Goal: Transaction & Acquisition: Purchase product/service

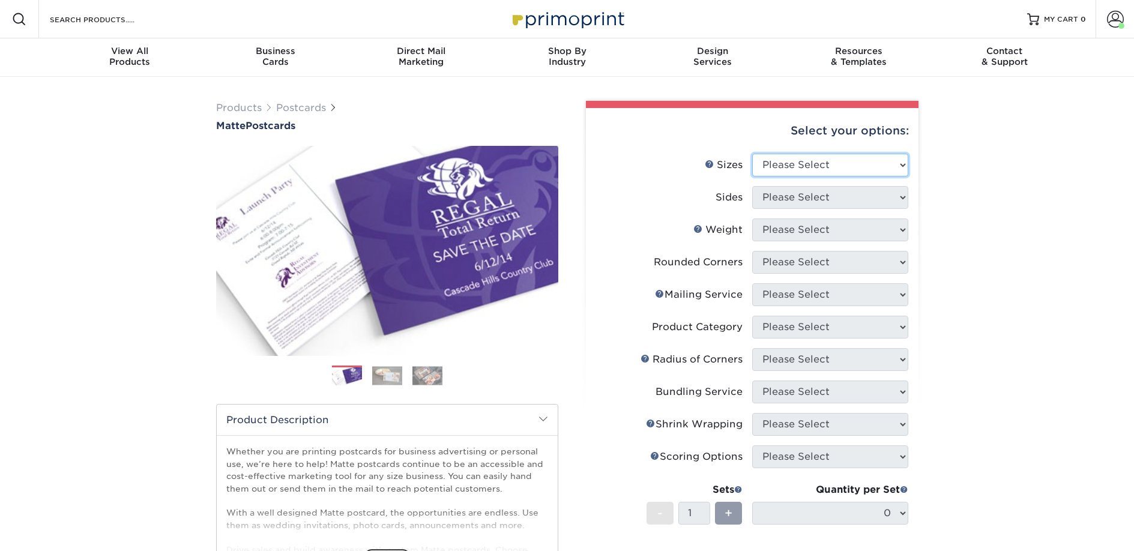
click at [783, 168] on select "Please Select 1.5" x 7" 2" x 4" 2" x 6" 2" x 7" 2" x 8" 2.12" x 5.5" 2.125" x 5…" at bounding box center [830, 165] width 156 height 23
select select "2.00x6.00"
click at [752, 154] on select "Please Select 1.5" x 7" 2" x 4" 2" x 6" 2" x 7" 2" x 8" 2.12" x 5.5" 2.125" x 5…" at bounding box center [830, 165] width 156 height 23
click at [789, 194] on select "Please Select Print Both Sides Print Front Only" at bounding box center [830, 197] width 156 height 23
select select "13abbda7-1d64-4f25-8bb2-c179b224825d"
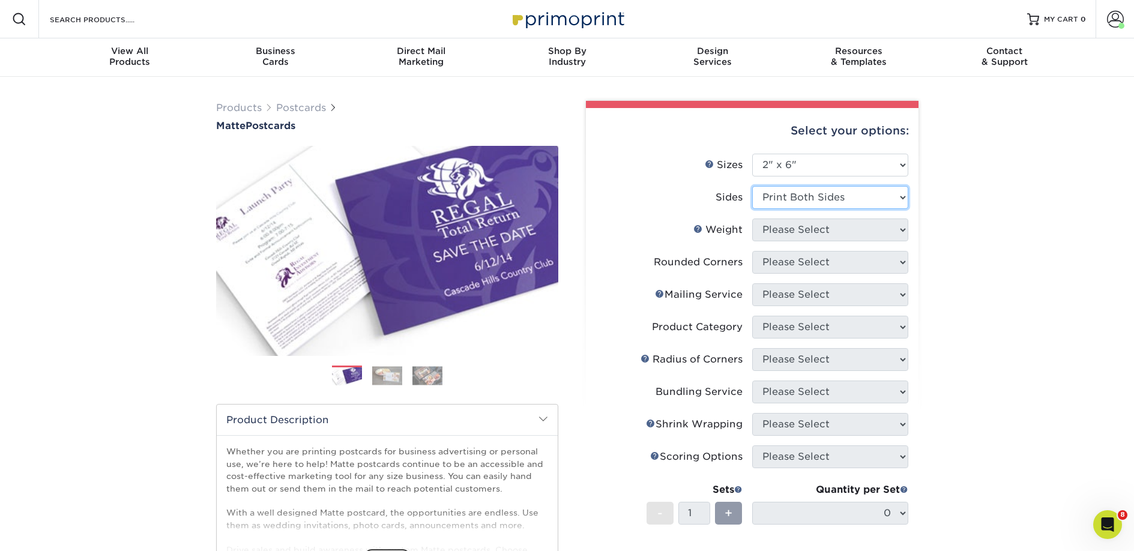
click at [752, 186] on select "Please Select Print Both Sides Print Front Only" at bounding box center [830, 197] width 156 height 23
click at [798, 238] on select "Please Select 14PT 16PT" at bounding box center [830, 229] width 156 height 23
select select "14PT"
click at [752, 218] on select "Please Select 14PT 16PT" at bounding box center [830, 229] width 156 height 23
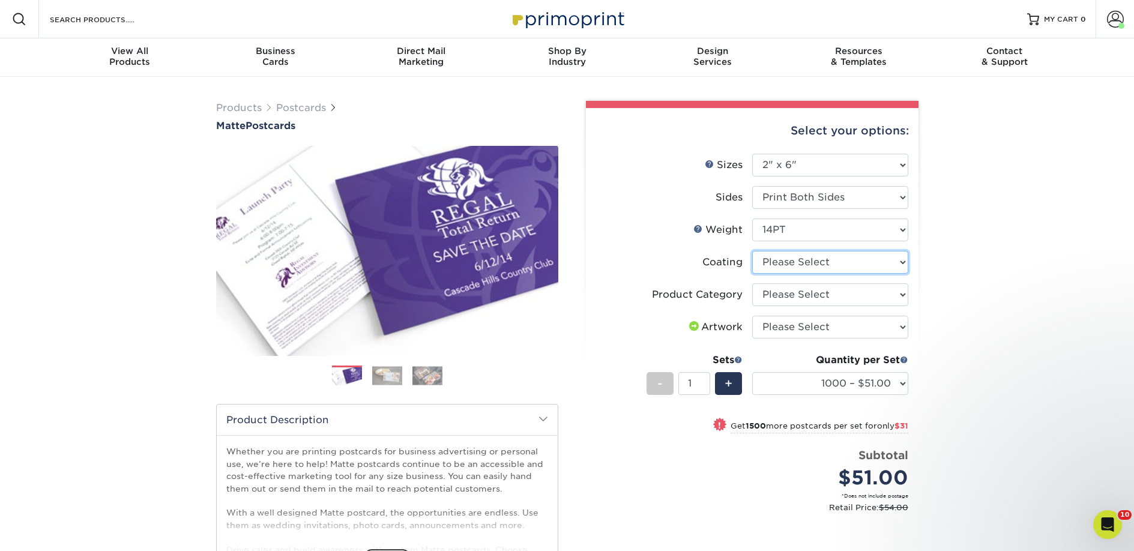
click at [798, 263] on select at bounding box center [830, 262] width 156 height 23
select select "121bb7b5-3b4d-429f-bd8d-bbf80e953313"
click at [752, 251] on select at bounding box center [830, 262] width 156 height 23
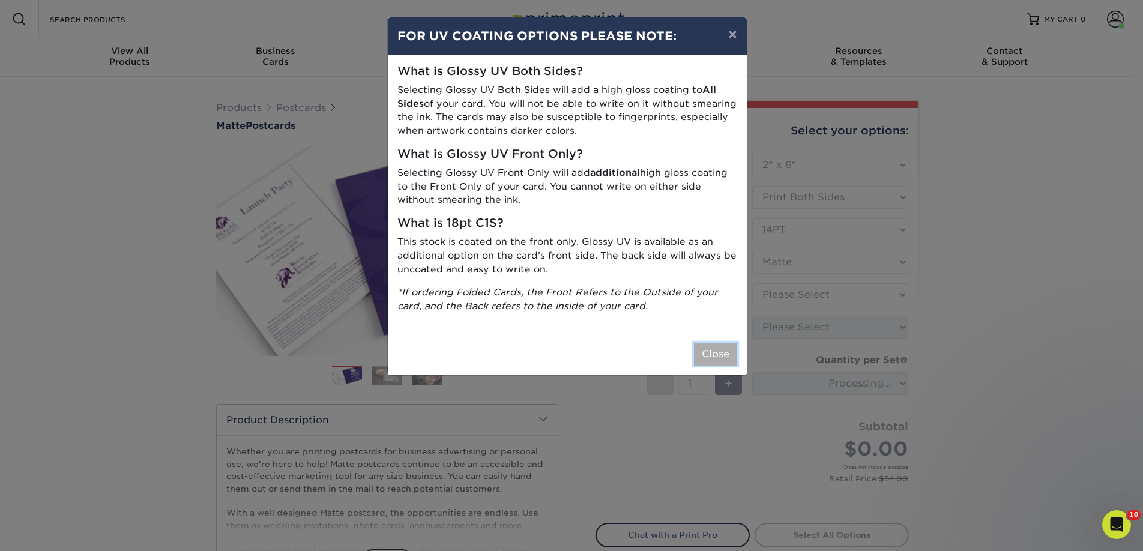
click at [717, 346] on button "Close" at bounding box center [715, 354] width 43 height 23
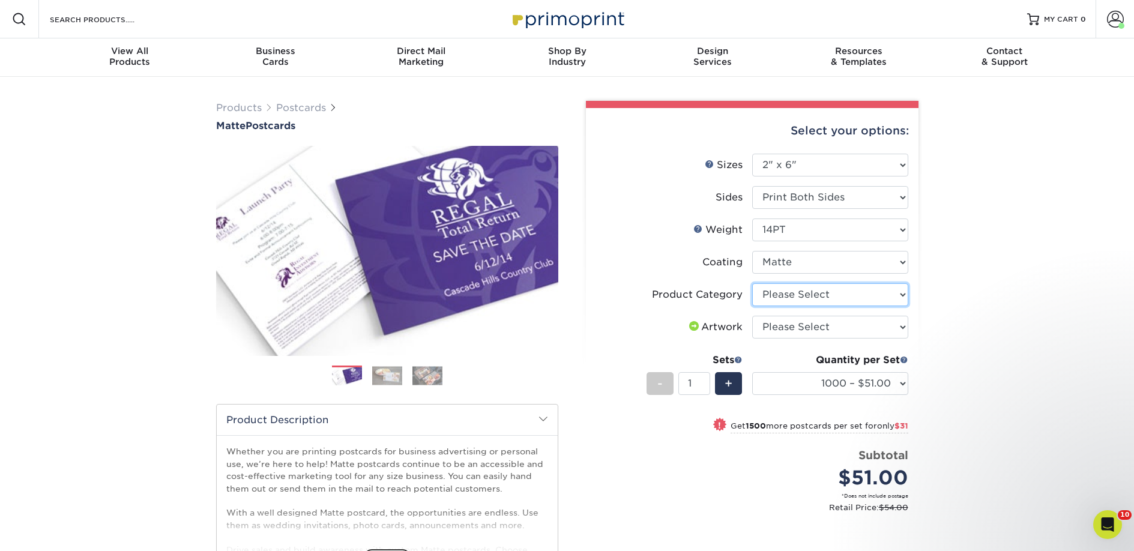
click at [790, 295] on select "Please Select Postcards" at bounding box center [830, 294] width 156 height 23
select select "9b7272e0-d6c8-4c3c-8e97-d3a1bcdab858"
click at [752, 283] on select "Please Select Postcards" at bounding box center [830, 294] width 156 height 23
click at [793, 326] on select "Please Select I will upload files I need a design - $150" at bounding box center [830, 327] width 156 height 23
select select "upload"
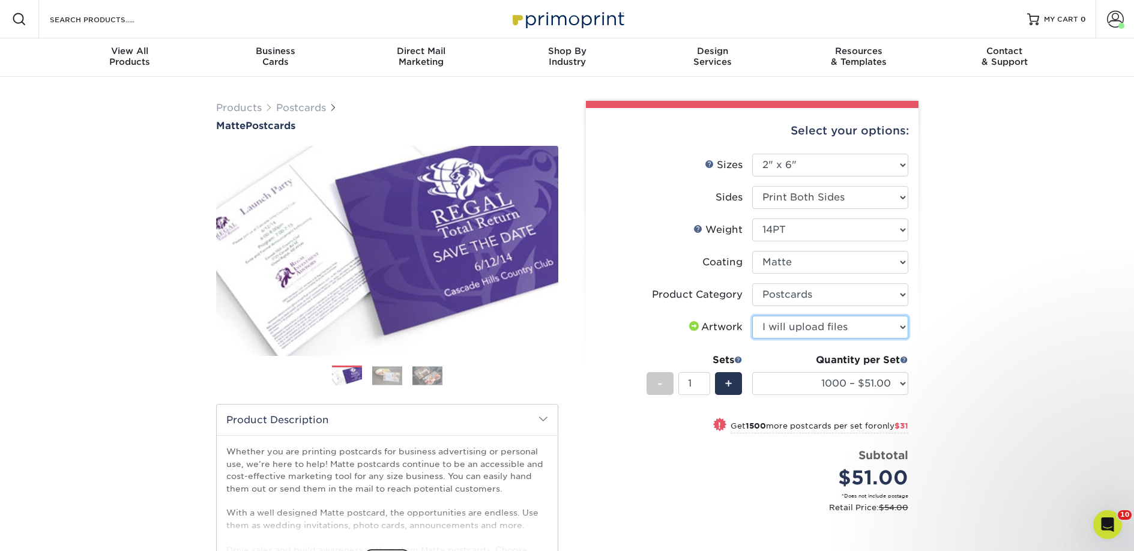
click at [752, 316] on select "Please Select I will upload files I need a design - $150" at bounding box center [830, 327] width 156 height 23
click at [820, 382] on select "1000 – $51.00 2500 – $82.00 5000 – $123.00 10000 – $234.00 15000 – $344.00 2000…" at bounding box center [830, 383] width 156 height 23
click at [870, 384] on select "1000 – $51.00 2500 – $82.00 5000 – $123.00 10000 – $234.00 15000 – $344.00 2000…" at bounding box center [830, 383] width 156 height 23
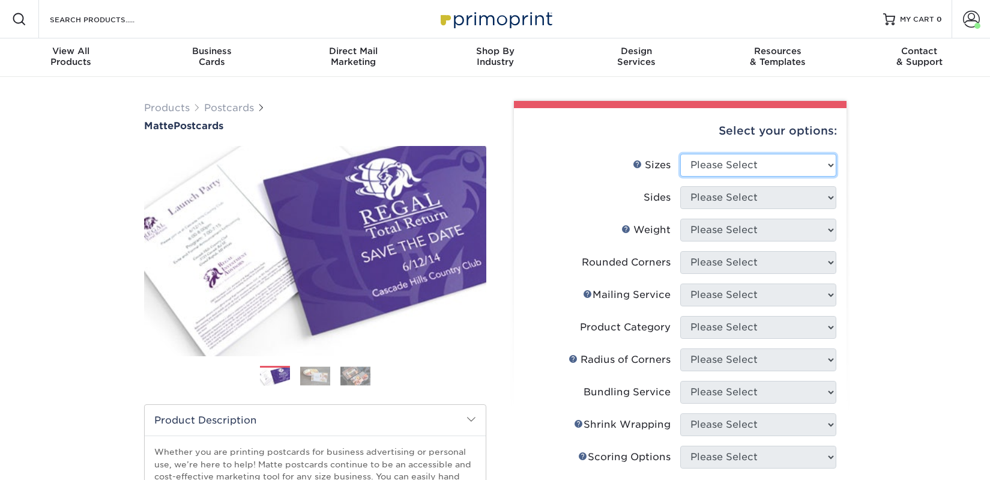
click at [738, 158] on select "Please Select 1.5" x 7" 2" x 4" 2" x 6" 2" x 7" 2" x 8" 2.12" x 5.5" 2.125" x 5…" at bounding box center [758, 165] width 156 height 23
select select "2.00x6.00"
click at [680, 154] on select "Please Select 1.5" x 7" 2" x 4" 2" x 6" 2" x 7" 2" x 8" 2.12" x 5.5" 2.125" x 5…" at bounding box center [758, 165] width 156 height 23
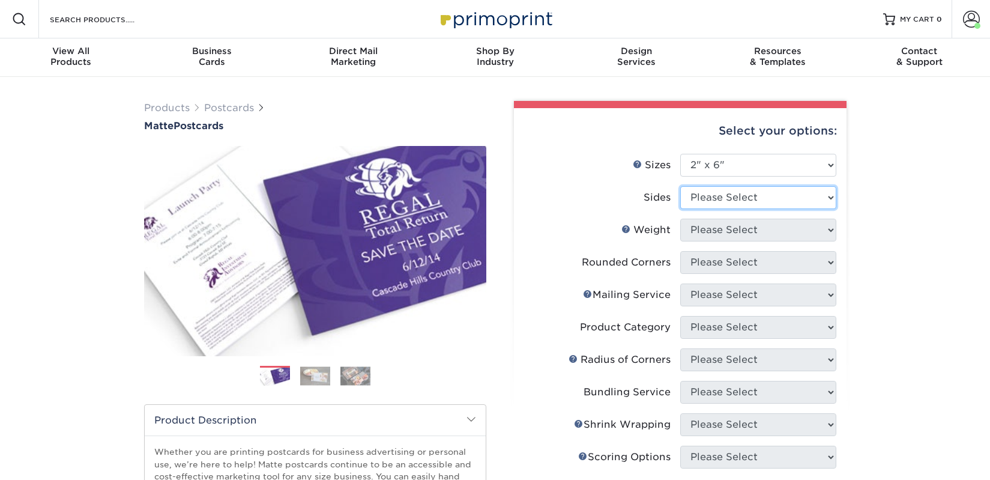
click at [717, 202] on select "Please Select Print Both Sides Print Front Only" at bounding box center [758, 197] width 156 height 23
select select "13abbda7-1d64-4f25-8bb2-c179b224825d"
click at [680, 186] on select "Please Select Print Both Sides Print Front Only" at bounding box center [758, 197] width 156 height 23
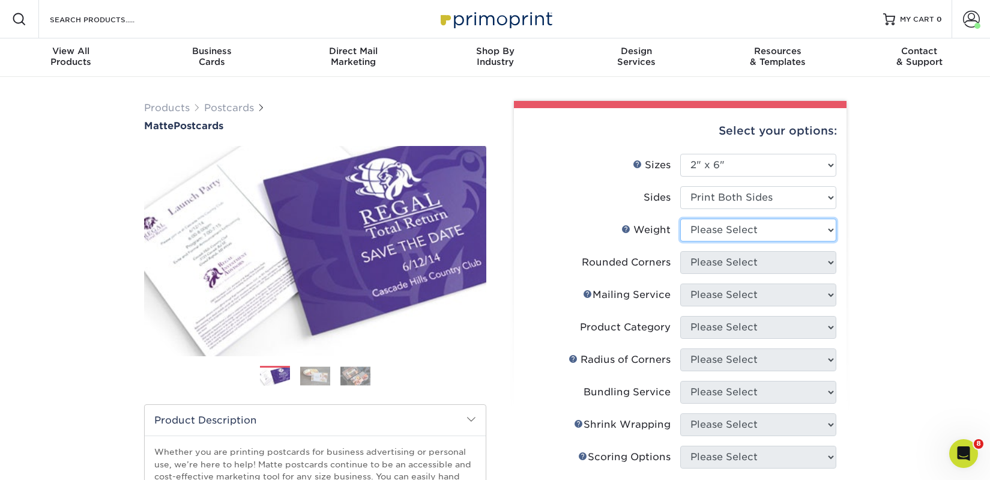
click at [720, 228] on select "Please Select 14PT 16PT" at bounding box center [758, 229] width 156 height 23
select select "14PT"
click at [680, 218] on select "Please Select 14PT 16PT" at bounding box center [758, 229] width 156 height 23
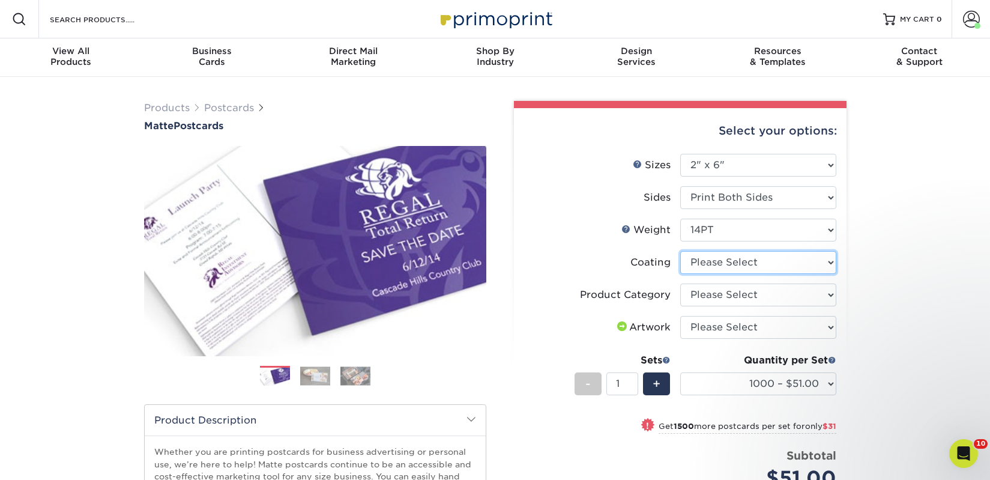
click at [725, 262] on select at bounding box center [758, 262] width 156 height 23
select select "121bb7b5-3b4d-429f-bd8d-bbf80e953313"
click at [680, 251] on select at bounding box center [758, 262] width 156 height 23
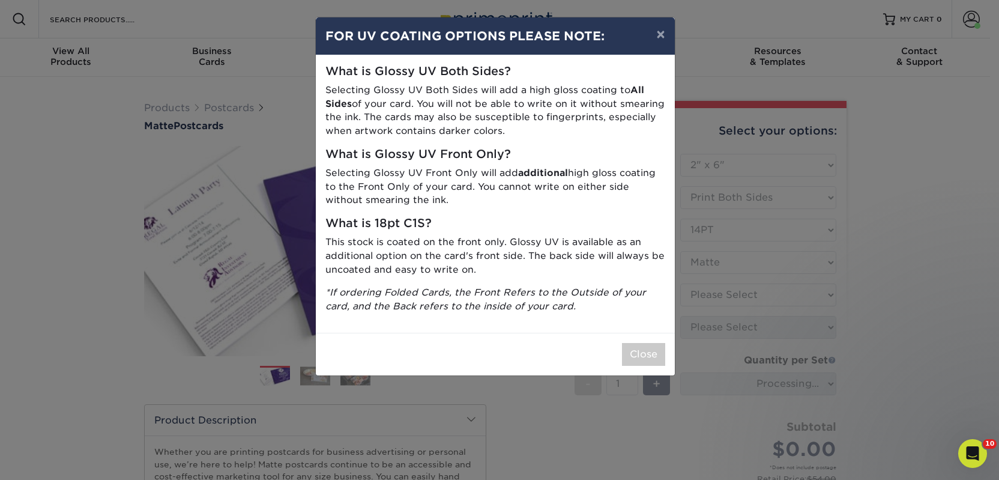
click at [729, 296] on div "× FOR UV COATING OPTIONS PLEASE NOTE: What is Glossy UV Both Sides? Selecting G…" at bounding box center [499, 240] width 999 height 480
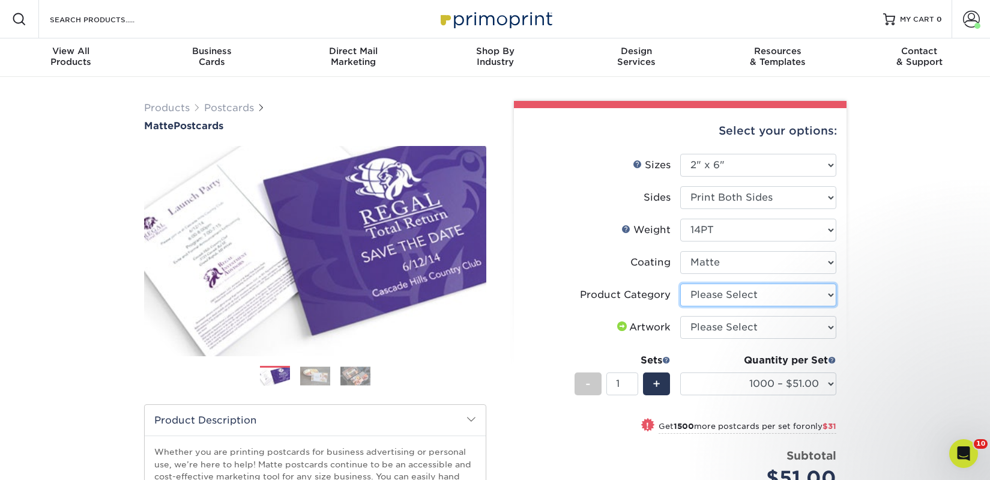
click at [705, 295] on select "Please Select Postcards" at bounding box center [758, 294] width 156 height 23
select select "9b7272e0-d6c8-4c3c-8e97-d3a1bcdab858"
click at [680, 283] on select "Please Select Postcards" at bounding box center [758, 294] width 156 height 23
click at [710, 328] on select "Please Select I will upload files I need a design - $150" at bounding box center [758, 327] width 156 height 23
select select "upload"
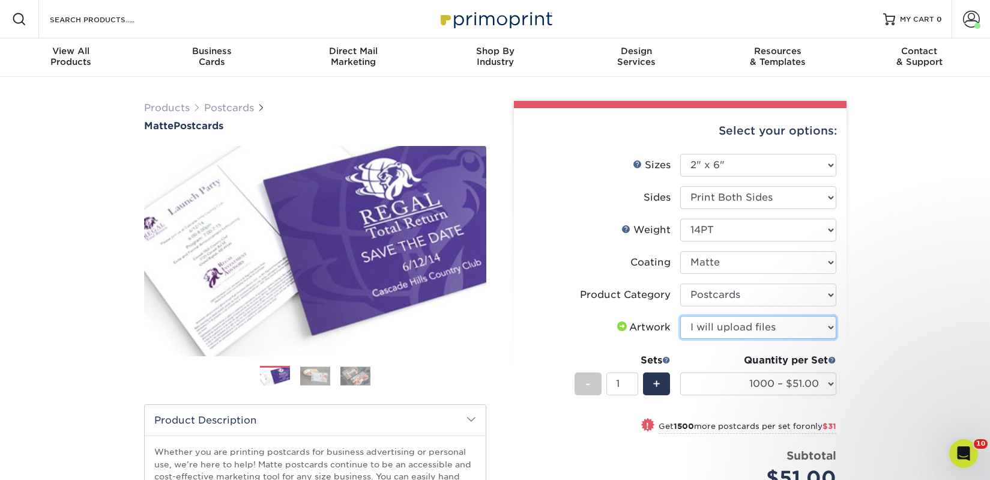
click at [680, 316] on select "Please Select I will upload files I need a design - $150" at bounding box center [758, 327] width 156 height 23
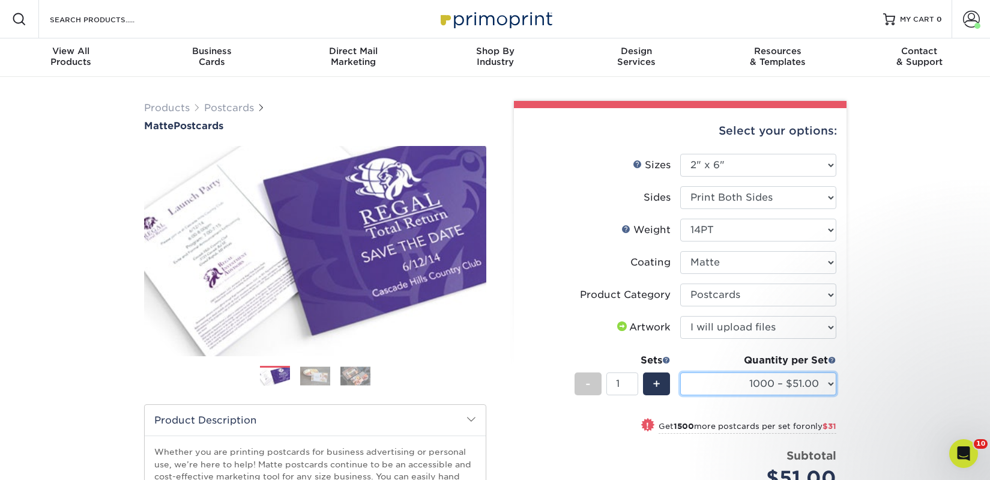
click at [724, 381] on select "1000 – $51.00 2500 – $82.00 5000 – $123.00 10000 – $234.00 15000 – $344.00 2000…" at bounding box center [758, 383] width 156 height 23
click at [741, 391] on select "1000 – $51.00 2500 – $82.00 5000 – $123.00 10000 – $234.00 15000 – $344.00 2000…" at bounding box center [758, 383] width 156 height 23
select select "2500 – $82.00"
click at [680, 372] on select "1000 – $51.00 2500 – $82.00 5000 – $123.00 10000 – $234.00 15000 – $344.00 2000…" at bounding box center [758, 383] width 156 height 23
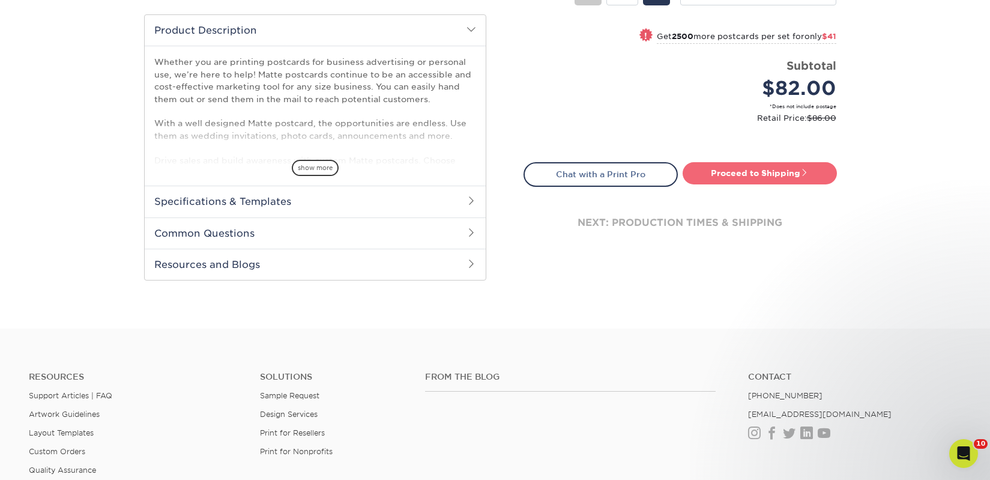
click at [754, 182] on link "Proceed to Shipping" at bounding box center [759, 173] width 154 height 22
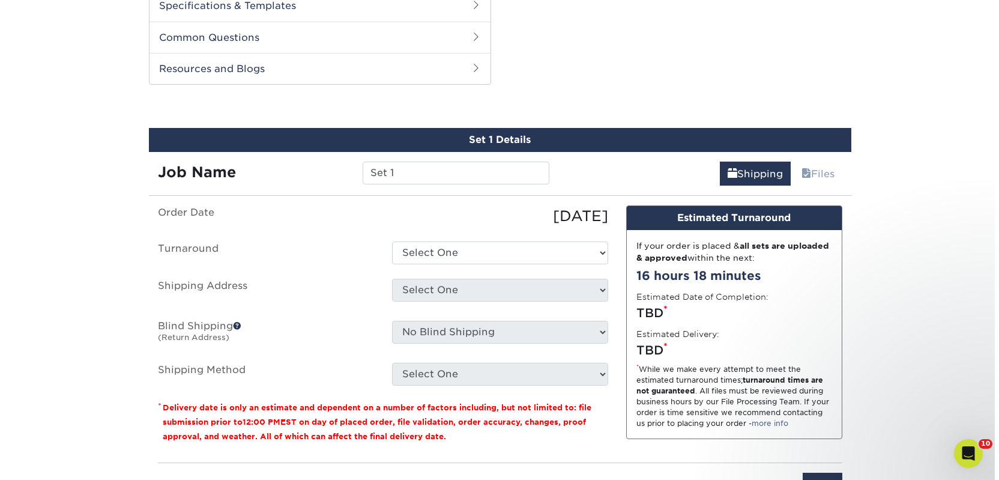
scroll to position [611, 0]
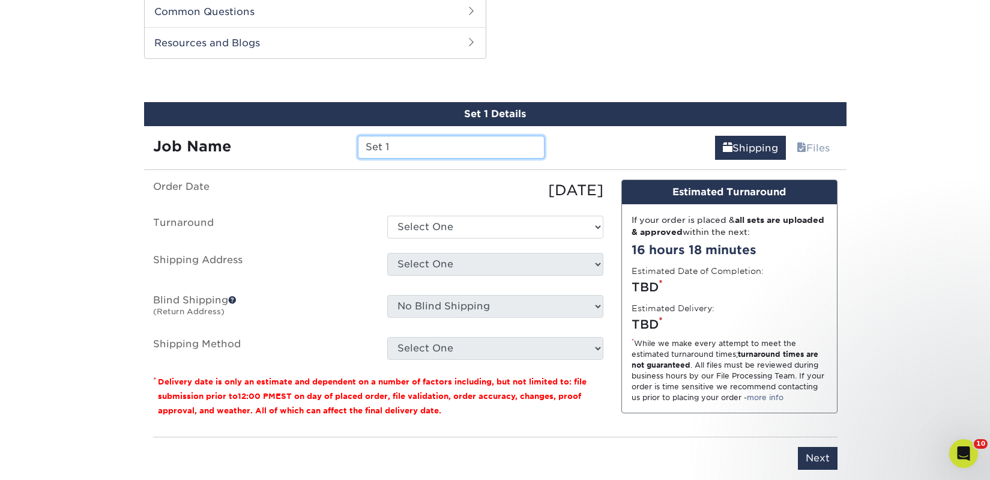
click at [376, 148] on input "Set 1" at bounding box center [451, 147] width 187 height 23
paste input "rendipity Bookshop"
type input "Serendipity Bookshop"
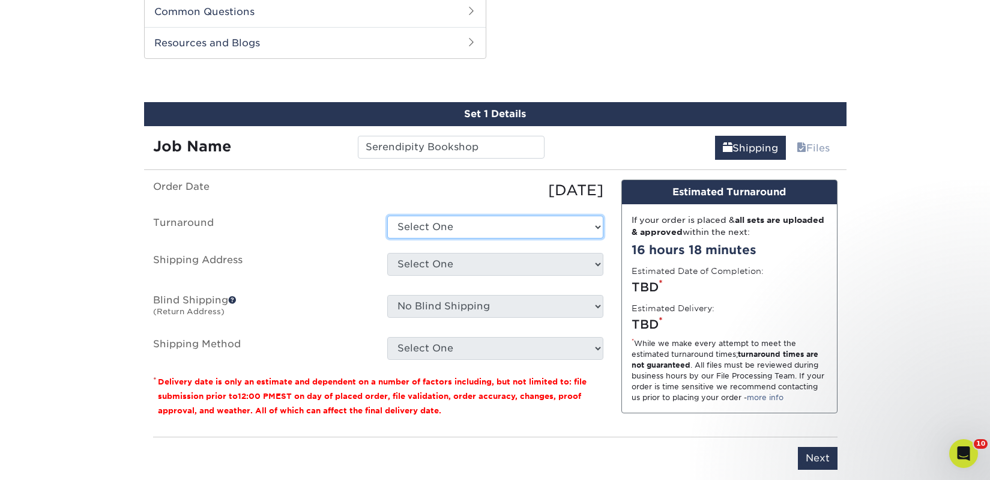
click at [412, 226] on select "Select One 2-4 Business Days 2 Day Next Business Day" at bounding box center [495, 226] width 216 height 23
select select "23bed37c-fa74-46a4-afc9-d3c3160655ce"
click at [387, 215] on select "Select One 2-4 Business Days 2 Day Next Business Day" at bounding box center [495, 226] width 216 height 23
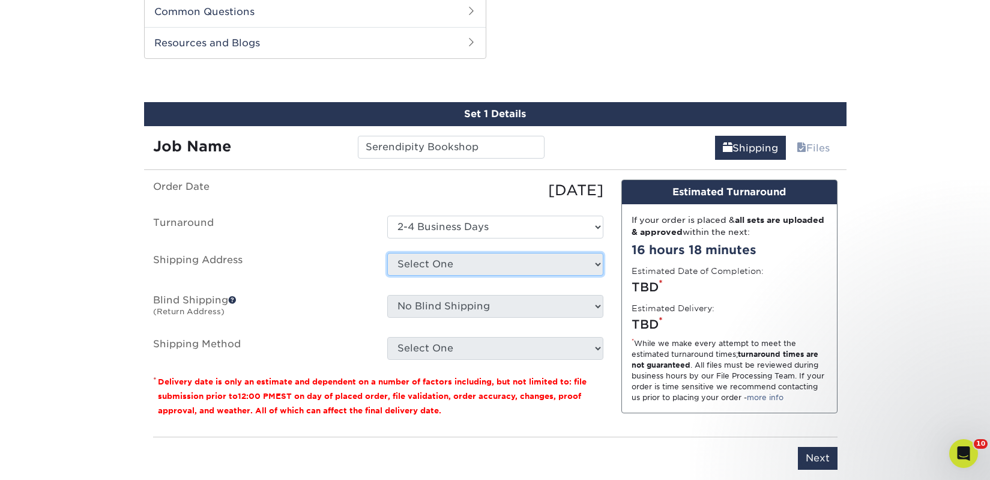
click at [426, 272] on select "Select One 2nd Floor Convention Center A Better Today Books & Boutique A Good B…" at bounding box center [495, 264] width 216 height 23
select select "newaddress"
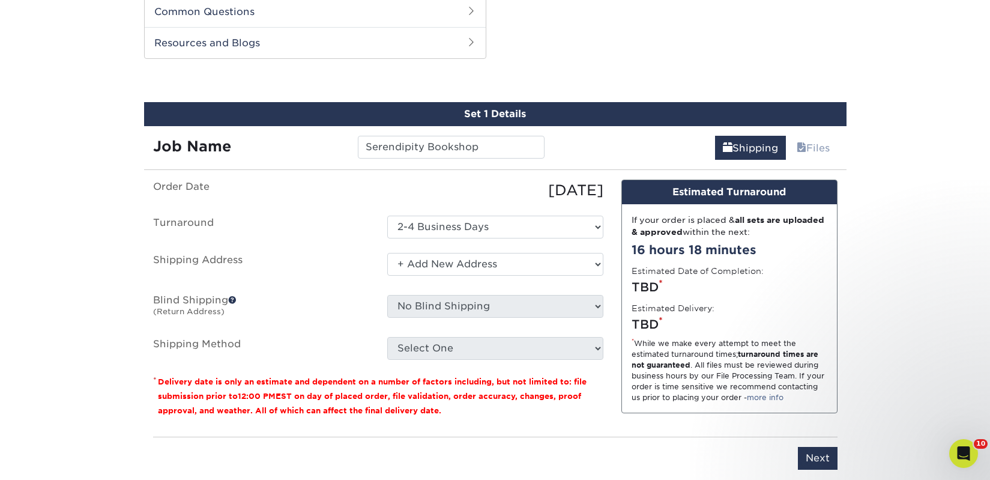
click at [387, 253] on select "Select One 2nd Floor Convention Center A Better Today Books & Boutique A Good B…" at bounding box center [495, 264] width 216 height 23
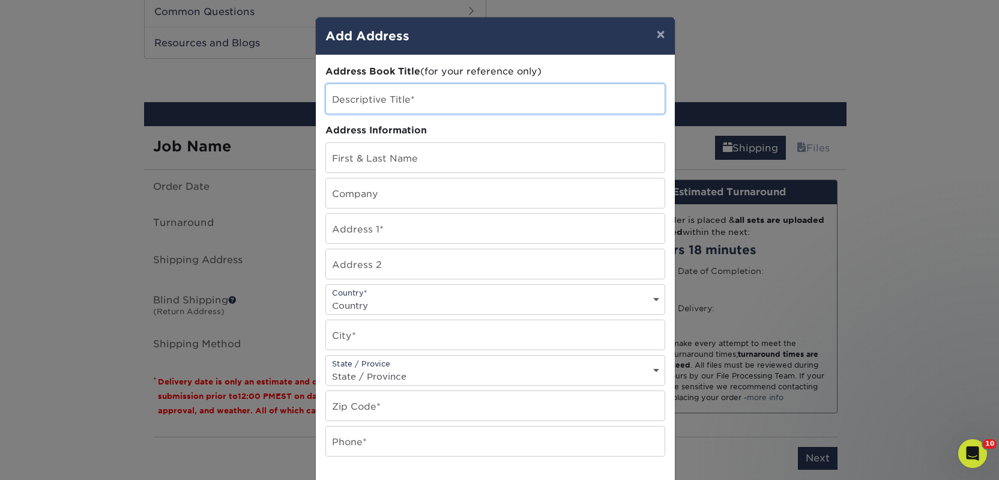
click at [391, 102] on input "text" at bounding box center [495, 98] width 338 height 29
paste input "Serendipity Bookshop"
type input "Serendipity Bookshop"
click at [346, 199] on input "text" at bounding box center [495, 192] width 338 height 29
paste input "Serendipity Bookshop"
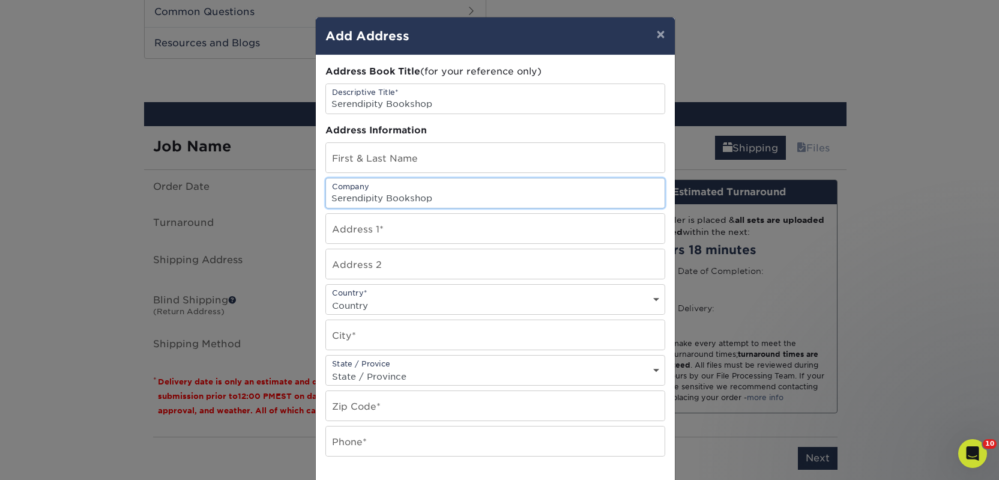
type input "Serendipity Bookshop"
click at [355, 163] on input "text" at bounding box center [495, 157] width 338 height 29
paste input "[PERSON_NAME]"
type input "[PERSON_NAME]"
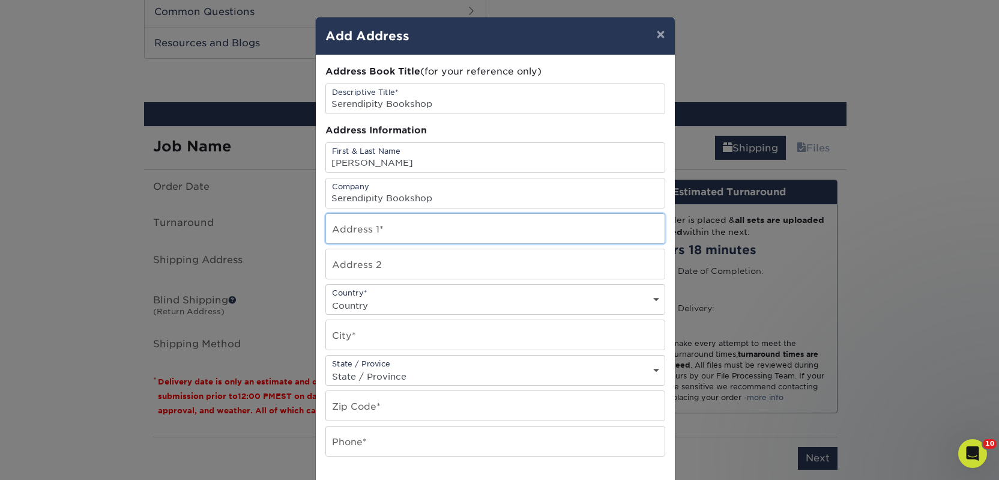
click at [457, 233] on input "text" at bounding box center [495, 228] width 338 height 29
paste input "1 Main St."
type input "1 Main St."
click at [354, 307] on select "Country United States Canada ----------------------------- Afghanistan Albania …" at bounding box center [495, 304] width 338 height 17
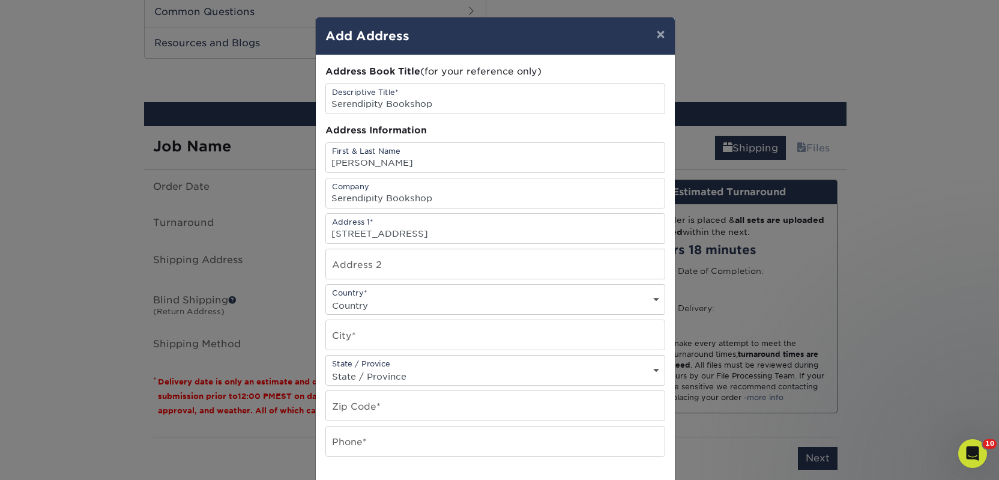
click at [354, 307] on select "Country United States Canada ----------------------------- Afghanistan Albania …" at bounding box center [495, 304] width 338 height 17
click at [360, 305] on select "Country United States Canada ----------------------------- Afghanistan Albania …" at bounding box center [495, 304] width 338 height 17
select select "US"
click at [326, 296] on select "Country United States Canada ----------------------------- Afghanistan Albania …" at bounding box center [495, 304] width 338 height 17
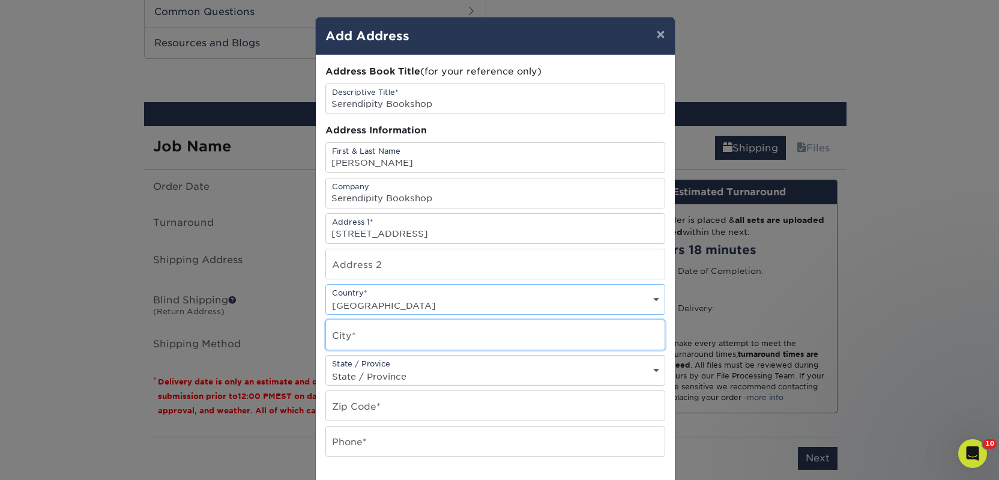
click at [347, 343] on input "text" at bounding box center [495, 334] width 338 height 29
paste input "Taunton"
type input "Taunton"
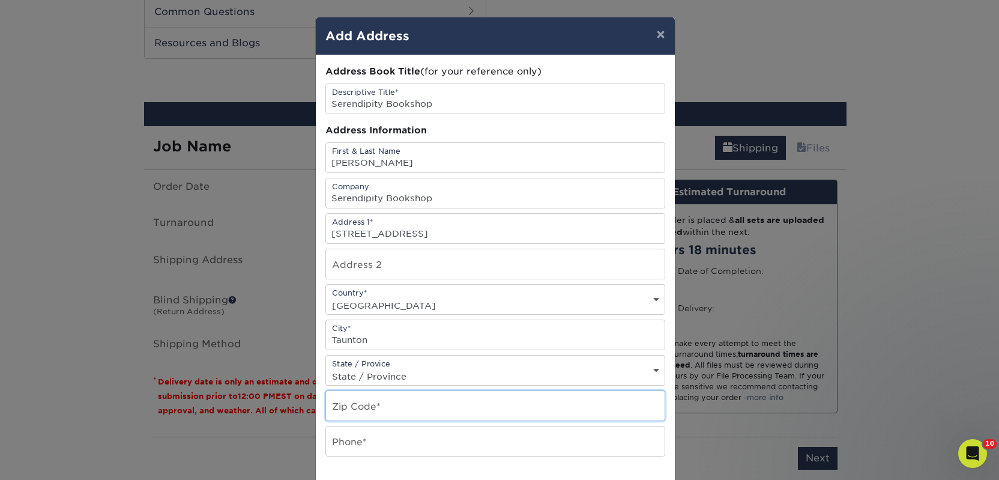
click at [384, 402] on input "text" at bounding box center [495, 405] width 338 height 29
paste input "02780"
type input "02780"
click at [330, 448] on input "text" at bounding box center [495, 440] width 338 height 29
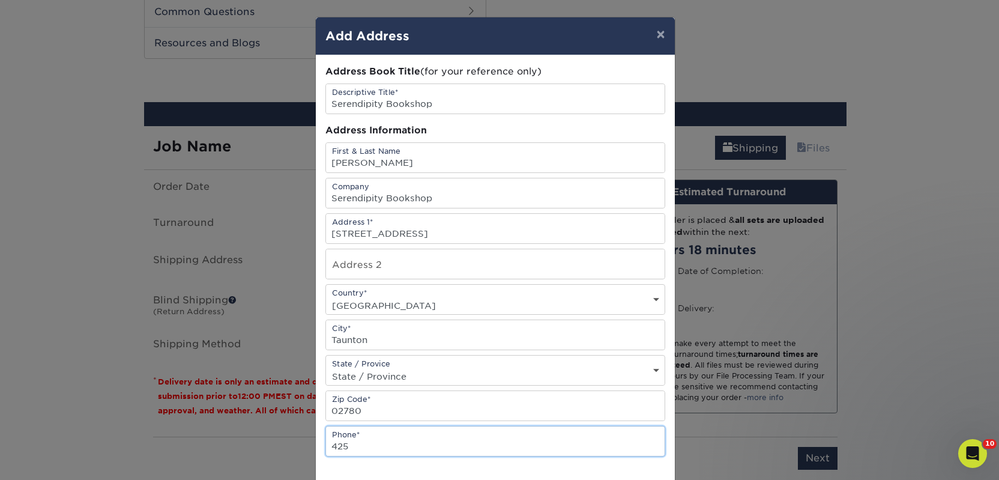
type input "4257367064"
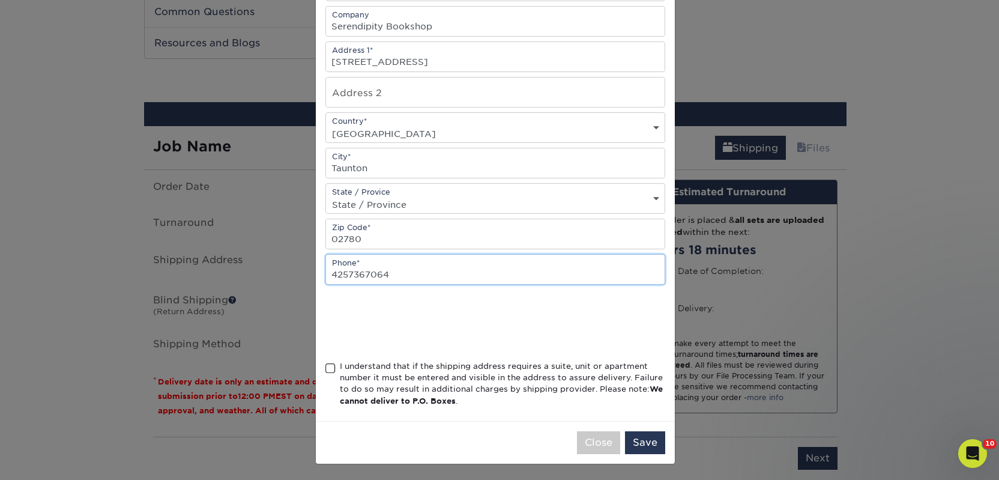
scroll to position [173, 0]
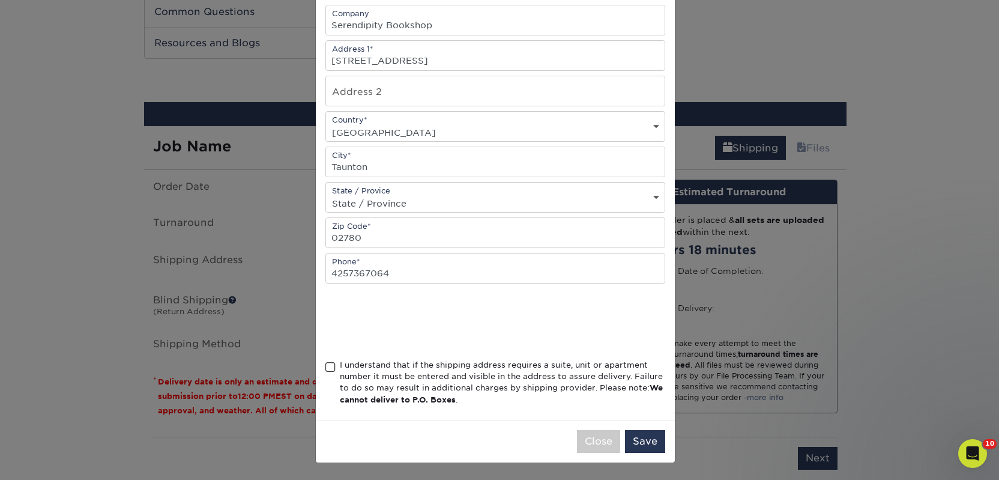
click at [320, 364] on div "Address Book Title (for your reference only) Descriptive Title* Serendipity Boo…" at bounding box center [495, 150] width 359 height 537
click at [340, 369] on div "I understand that if the shipping address requires a suite, unit or apartment n…" at bounding box center [502, 382] width 325 height 47
click at [0, 0] on input "I understand that if the shipping address requires a suite, unit or apartment n…" at bounding box center [0, 0] width 0 height 0
click at [640, 447] on button "Save" at bounding box center [645, 441] width 40 height 23
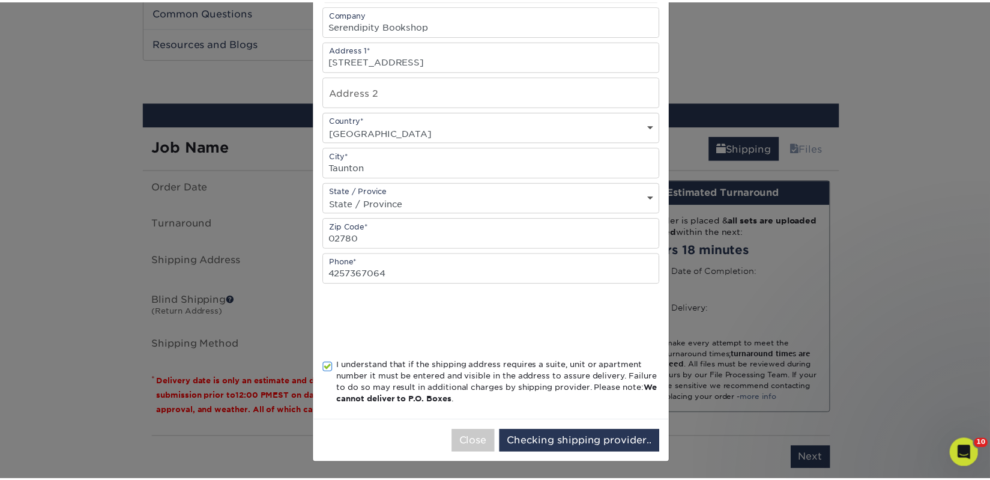
scroll to position [0, 0]
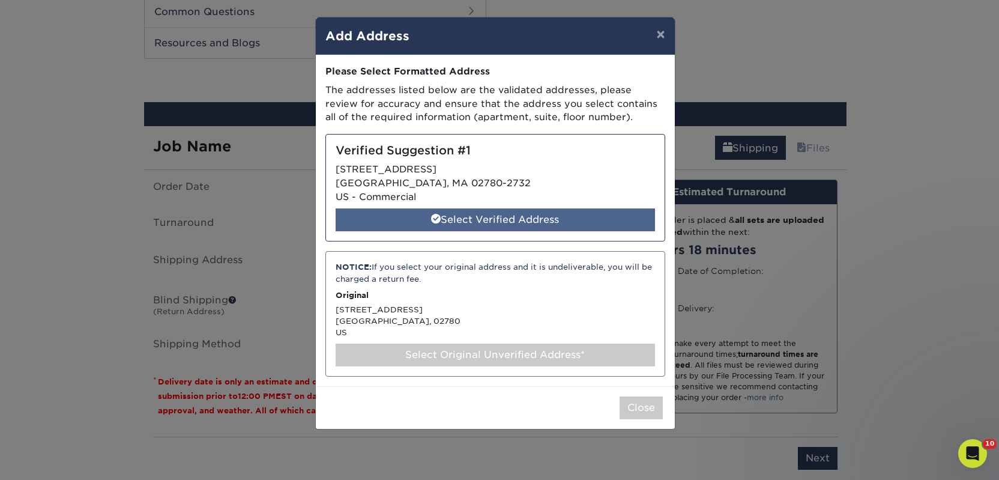
click at [505, 227] on div "Select Verified Address" at bounding box center [494, 219] width 319 height 23
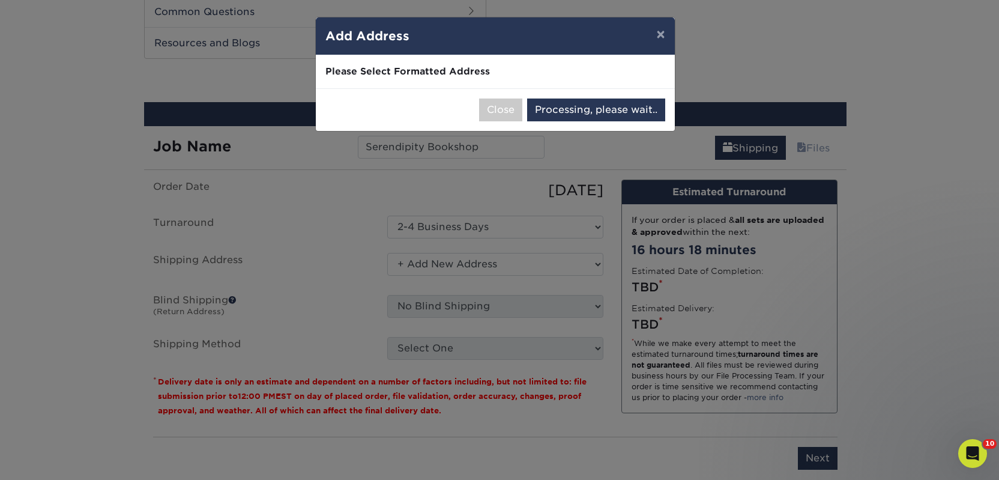
select select "285209"
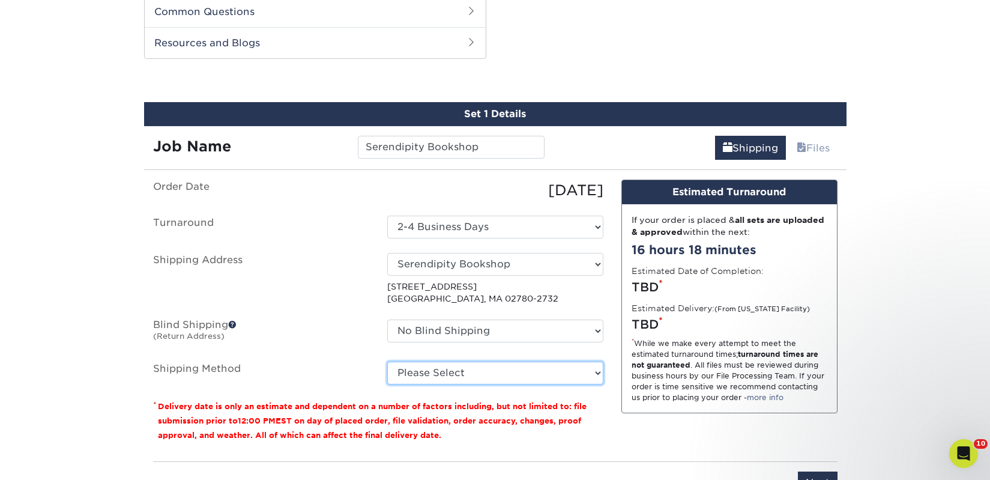
click at [495, 368] on select "Please Select Ground Shipping (+$18.78) 3 Day Shipping Service (+$26.48) 2 Day …" at bounding box center [495, 372] width 216 height 23
select select "03"
click at [387, 361] on select "Please Select Ground Shipping (+$18.78) 3 Day Shipping Service (+$26.48) 2 Day …" at bounding box center [495, 372] width 216 height 23
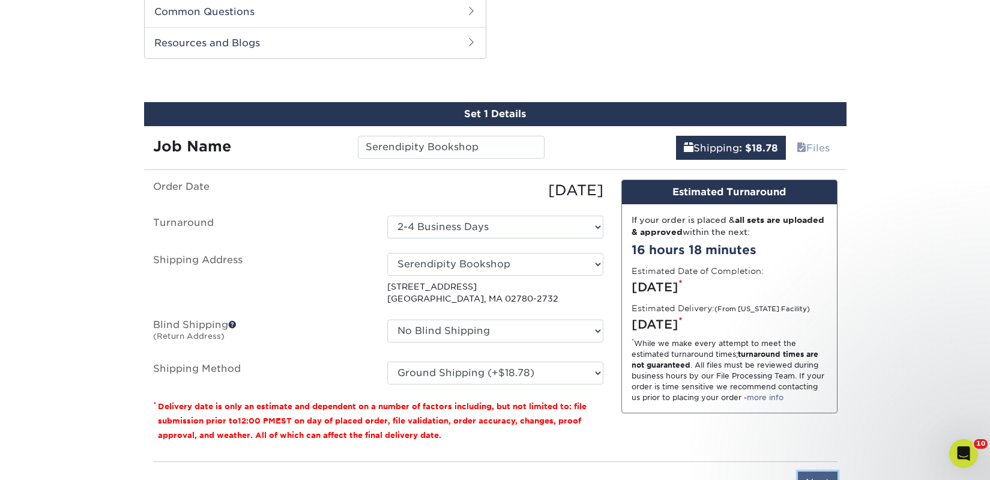
click at [828, 477] on input "Next" at bounding box center [818, 482] width 40 height 23
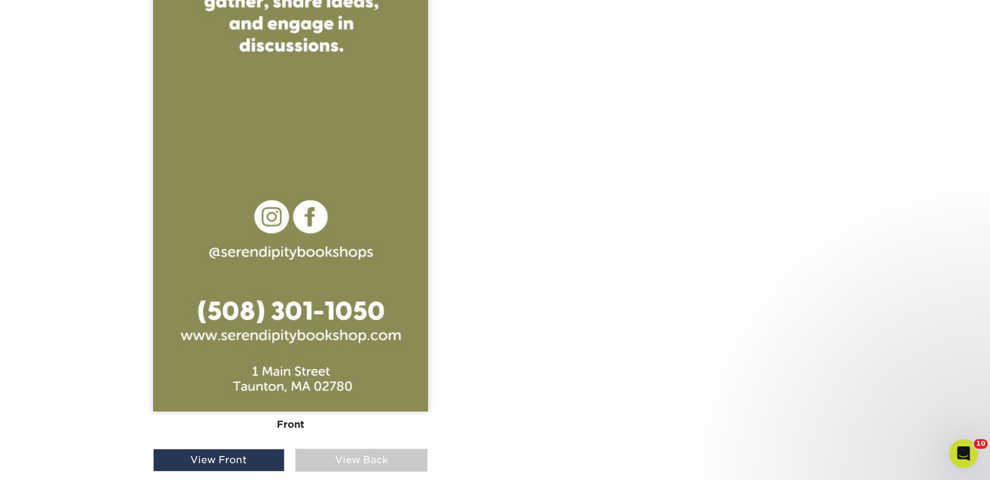
scroll to position [1335, 0]
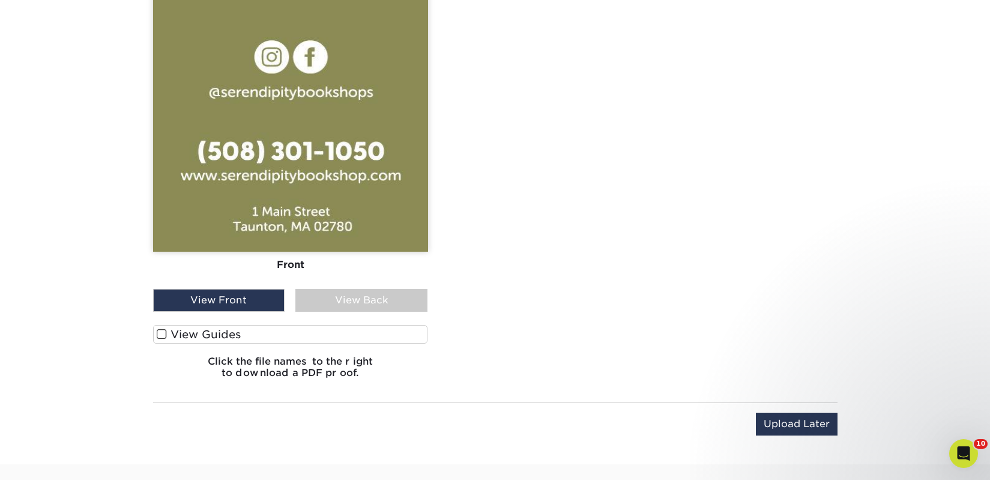
click at [297, 336] on label "View Guides" at bounding box center [290, 334] width 275 height 19
click at [0, 0] on input "View Guides" at bounding box center [0, 0] width 0 height 0
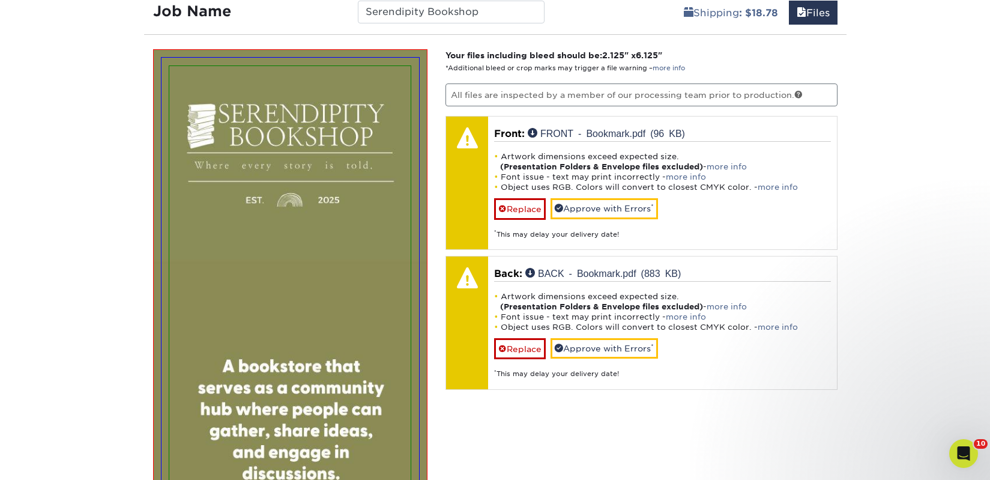
scroll to position [601, 0]
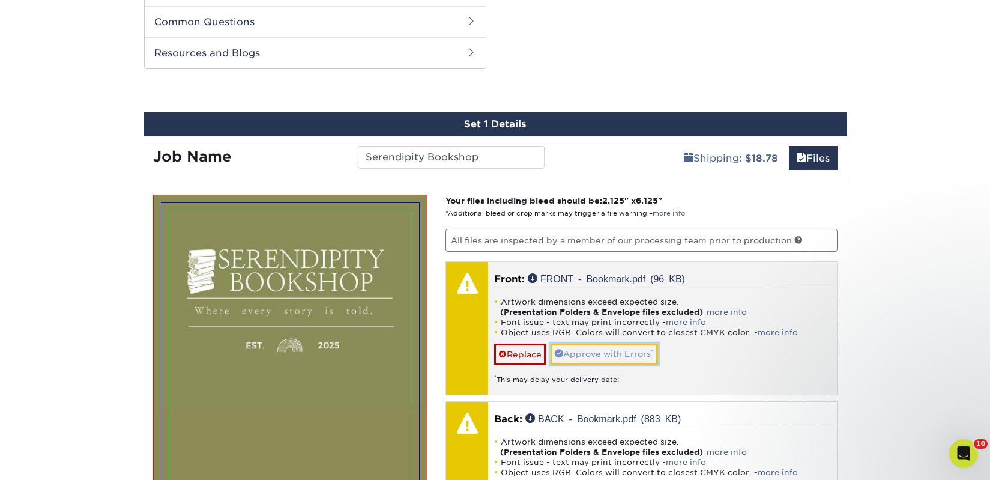
click at [613, 349] on link "Approve with Errors *" at bounding box center [603, 353] width 107 height 20
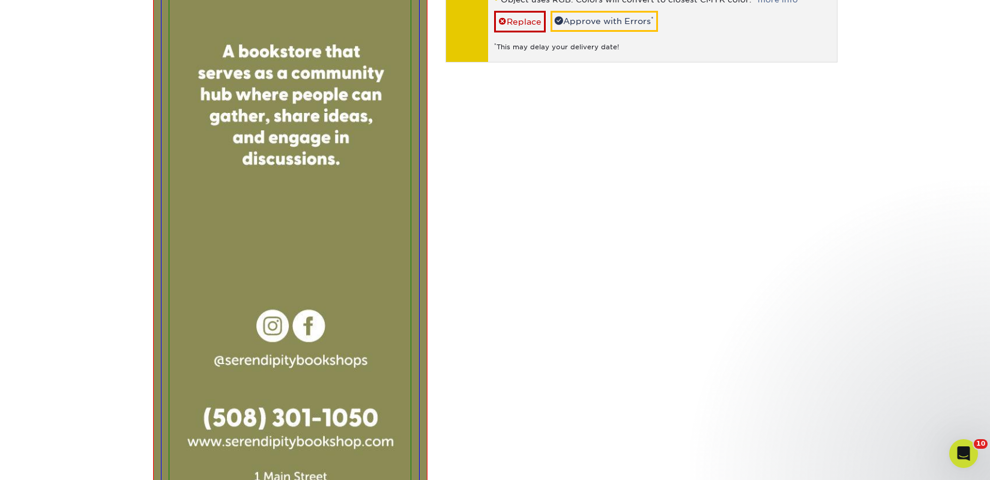
scroll to position [893, 0]
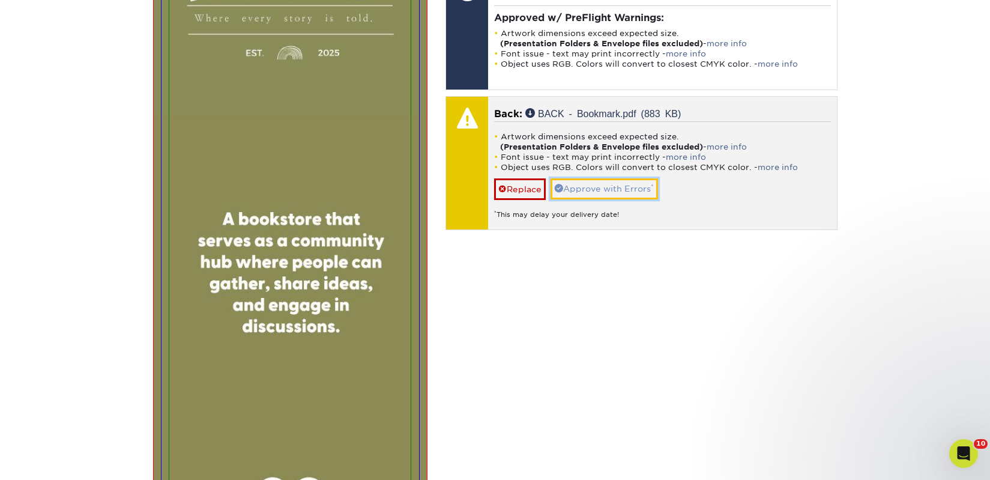
click at [591, 184] on link "Approve with Errors *" at bounding box center [603, 188] width 107 height 20
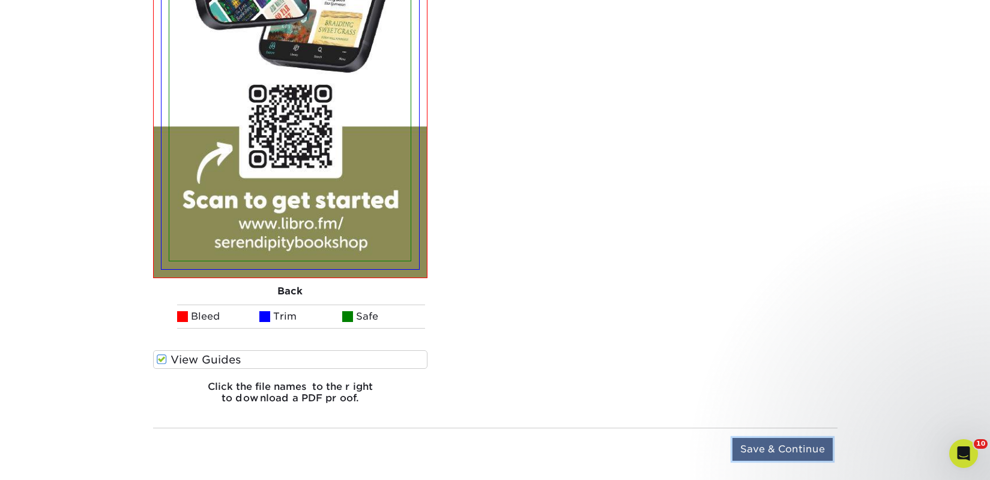
click at [780, 452] on input "Save & Continue" at bounding box center [782, 449] width 100 height 23
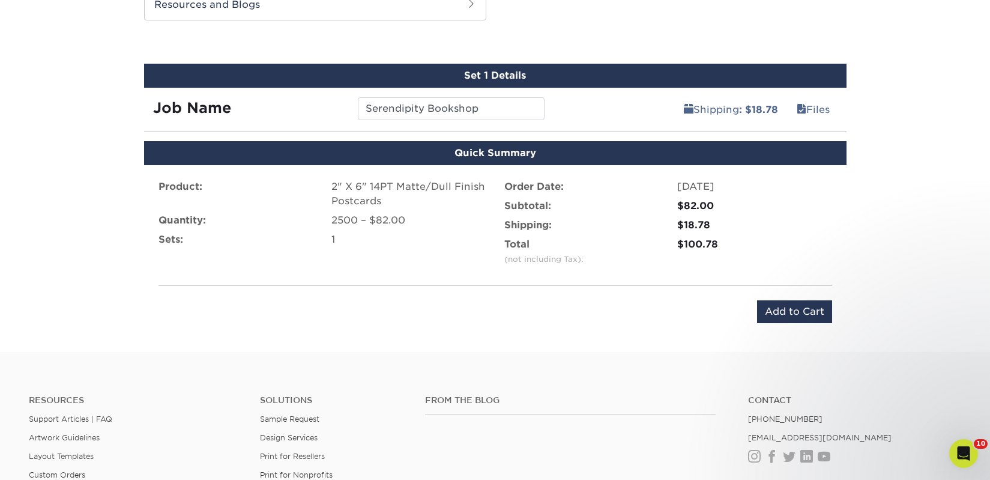
scroll to position [644, 0]
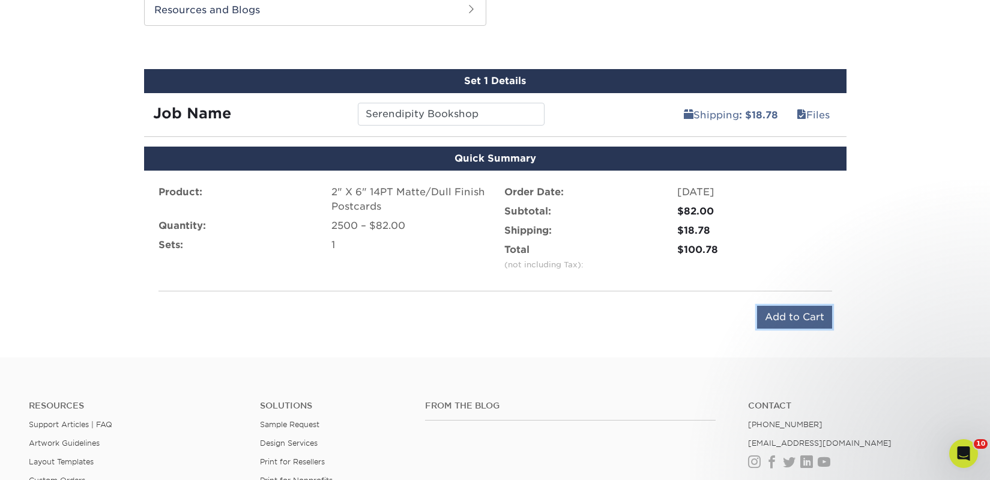
click at [789, 312] on input "Add to Cart" at bounding box center [794, 316] width 75 height 23
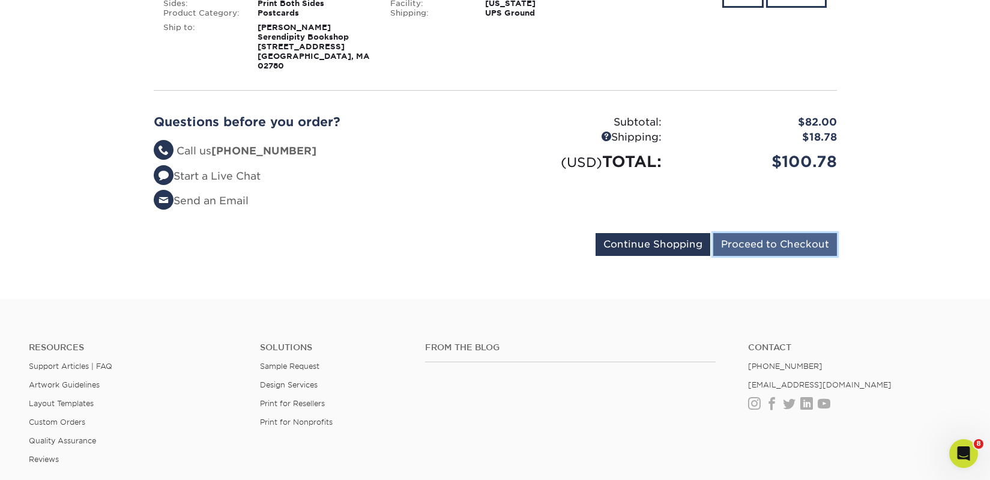
click at [737, 242] on input "Proceed to Checkout" at bounding box center [775, 244] width 124 height 23
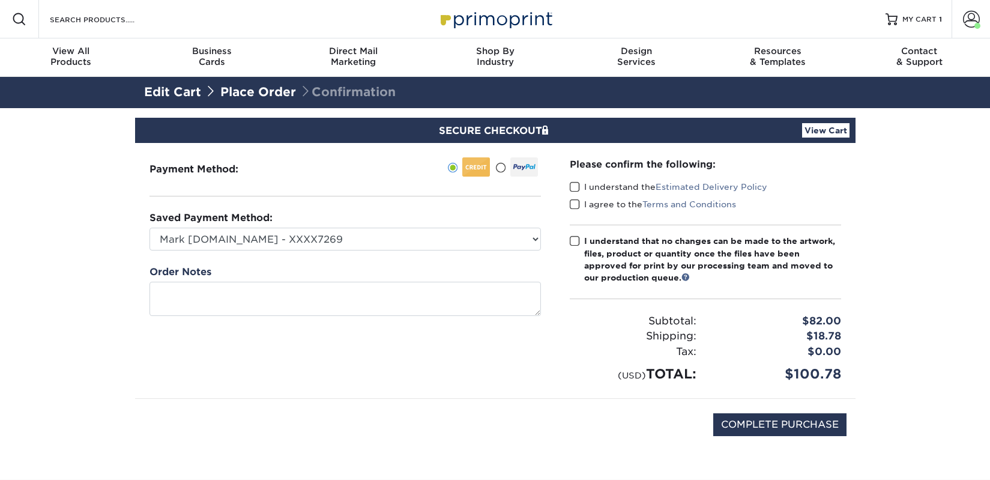
click at [610, 186] on label "I understand the Estimated Delivery Policy" at bounding box center [668, 187] width 197 height 12
click at [0, 0] on input "I understand the Estimated Delivery Policy" at bounding box center [0, 0] width 0 height 0
click at [604, 206] on label "I agree to the Terms and Conditions" at bounding box center [653, 204] width 166 height 12
click at [0, 0] on input "I agree to the Terms and Conditions" at bounding box center [0, 0] width 0 height 0
click at [603, 240] on div "I understand that no changes can be made to the artwork, files, product or quan…" at bounding box center [712, 259] width 257 height 49
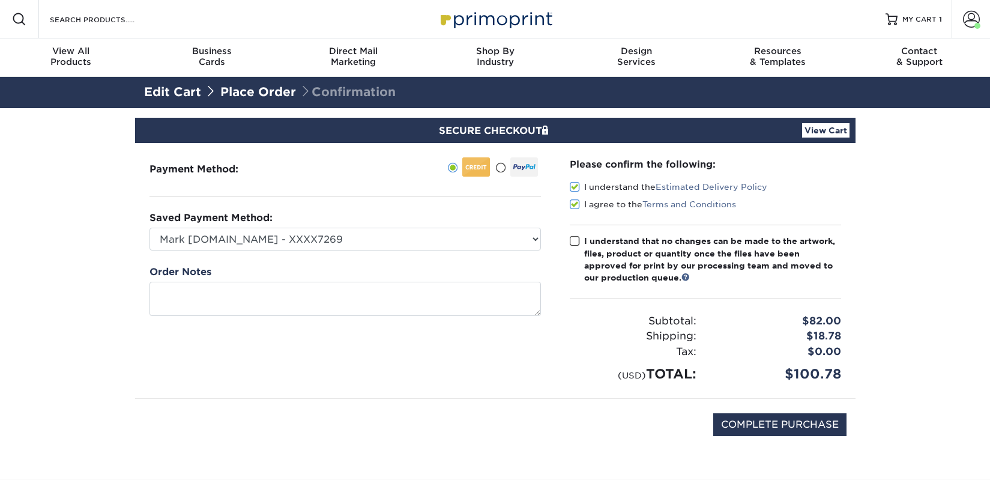
click at [0, 0] on input "I understand that no changes can be made to the artwork, files, product or quan…" at bounding box center [0, 0] width 0 height 0
click at [764, 417] on input "COMPLETE PURCHASE" at bounding box center [779, 424] width 133 height 23
type input "PROCESSING, PLEASE WAIT..."
